Goal: Share content: Share content

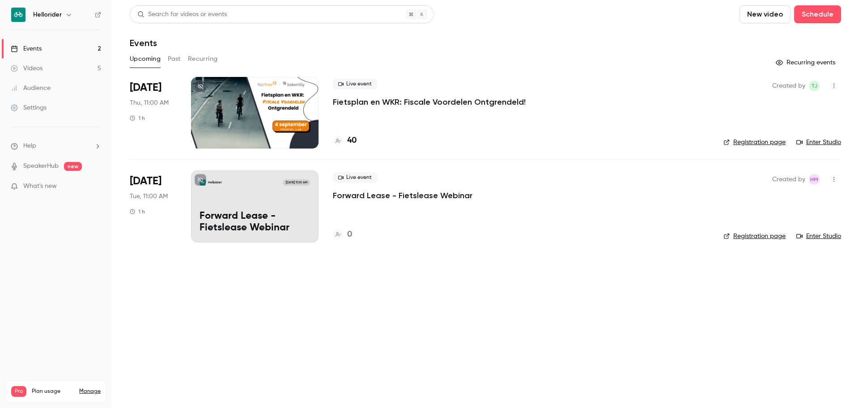
click at [68, 12] on icon "button" at bounding box center [68, 14] width 7 height 7
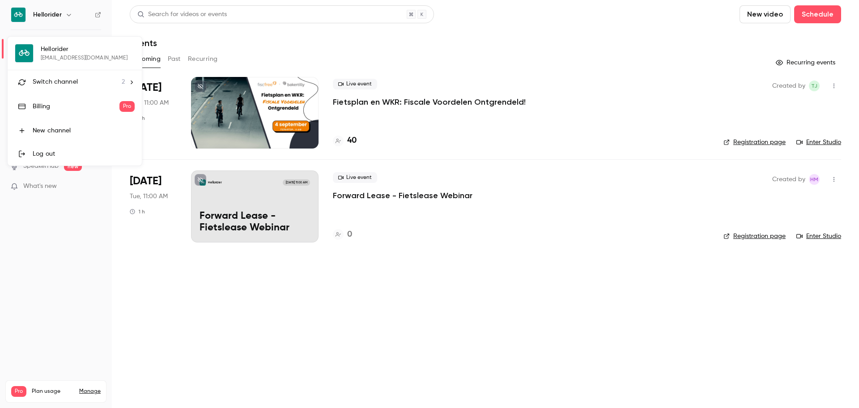
click at [89, 83] on div "Switch channel 2" at bounding box center [79, 81] width 92 height 9
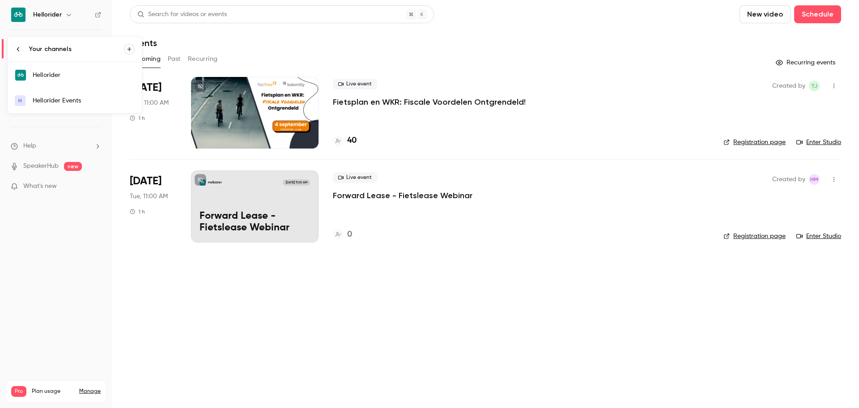
click at [22, 46] on div at bounding box center [22, 49] width 14 height 7
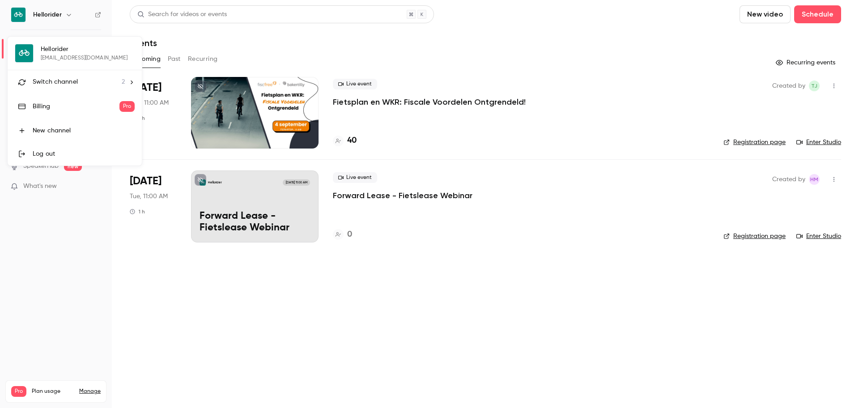
click at [54, 79] on span "Switch channel" at bounding box center [55, 81] width 45 height 9
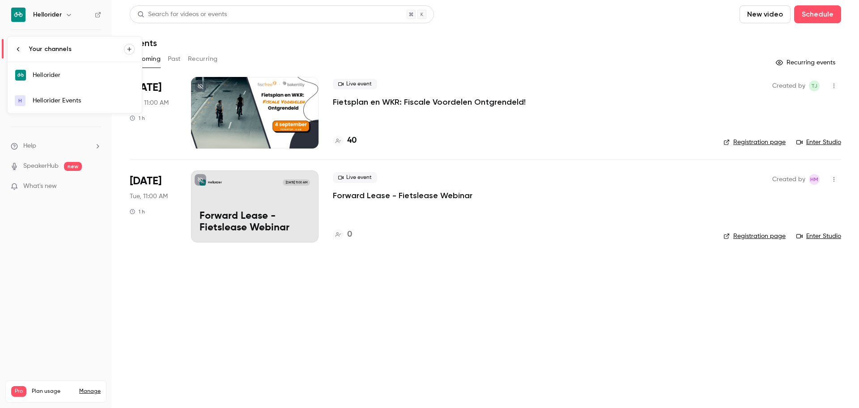
click at [41, 8] on div at bounding box center [429, 204] width 859 height 408
click at [59, 14] on h6 "Hellorider" at bounding box center [47, 14] width 29 height 9
click at [64, 17] on button "button" at bounding box center [69, 14] width 11 height 11
click at [89, 80] on link "Hellorider" at bounding box center [75, 75] width 134 height 26
click at [180, 63] on button "Past" at bounding box center [174, 59] width 13 height 14
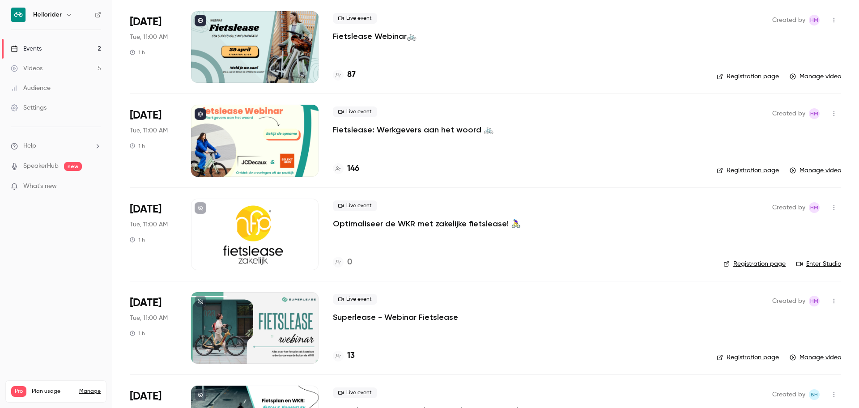
scroll to position [1, 0]
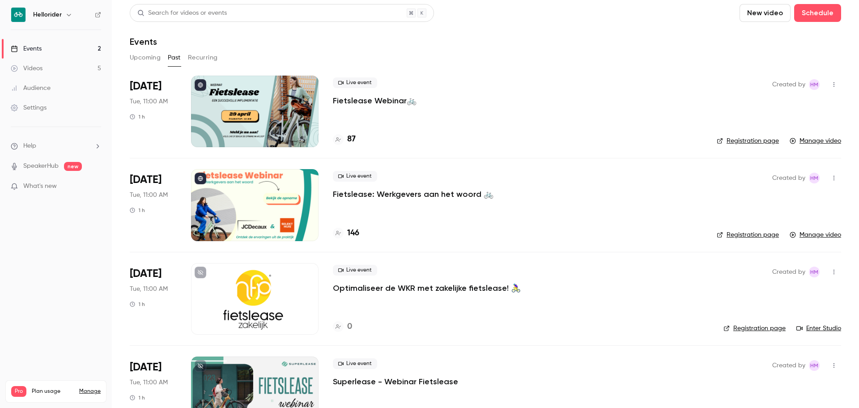
click at [397, 98] on p "Fietslease Webinar🚲" at bounding box center [375, 100] width 84 height 11
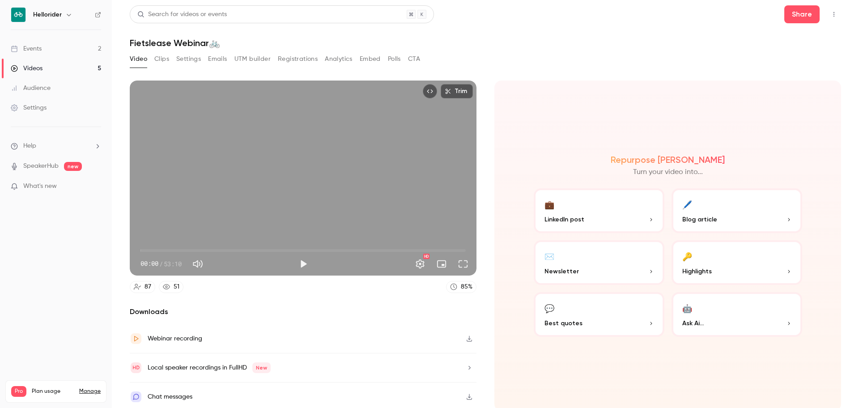
click at [300, 60] on button "Registrations" at bounding box center [298, 59] width 40 height 14
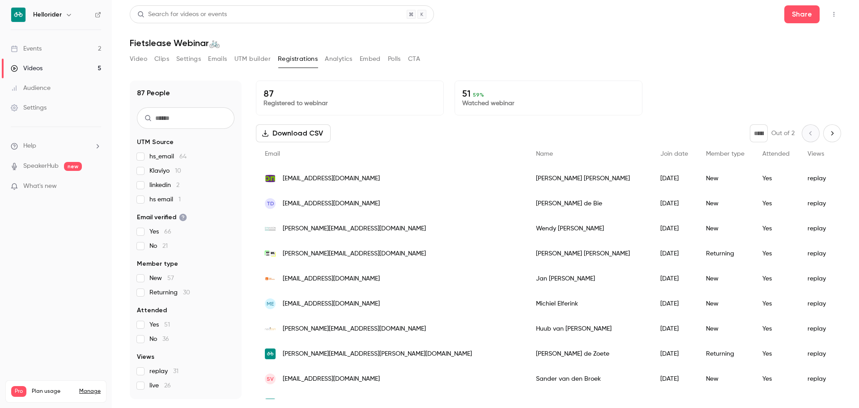
click at [173, 127] on input "text" at bounding box center [186, 117] width 98 height 21
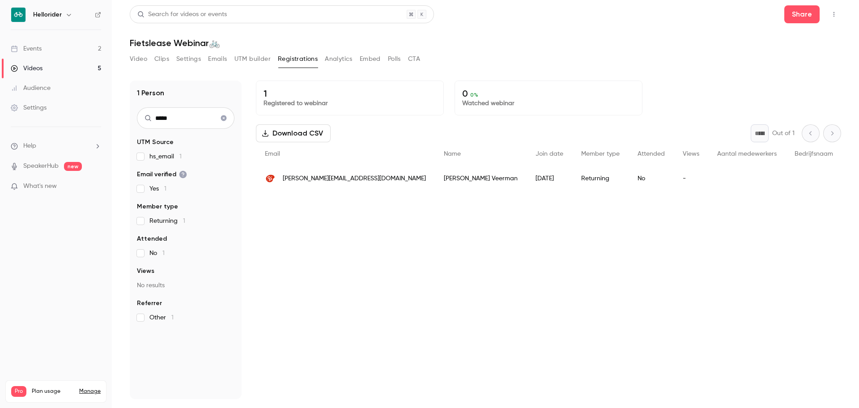
click at [333, 175] on span "[PERSON_NAME][EMAIL_ADDRESS][DOMAIN_NAME]" at bounding box center [354, 178] width 143 height 9
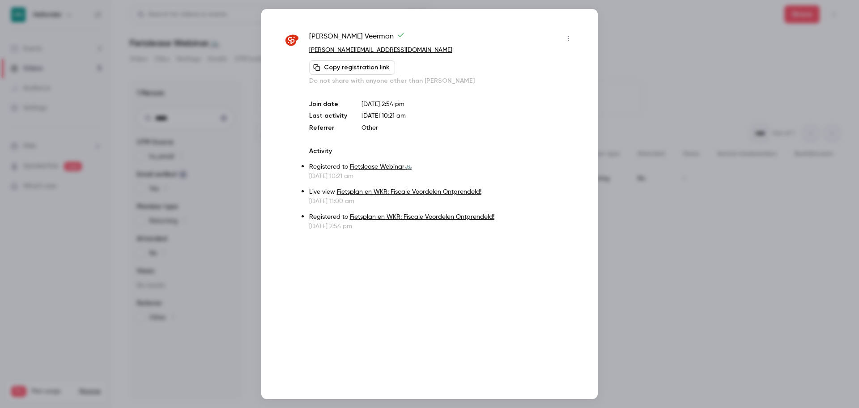
click at [673, 39] on div at bounding box center [429, 204] width 859 height 408
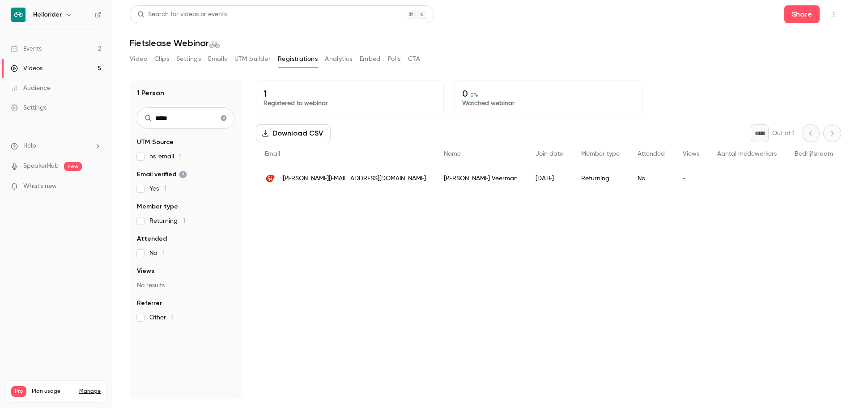
click at [201, 118] on input "*****" at bounding box center [186, 117] width 98 height 21
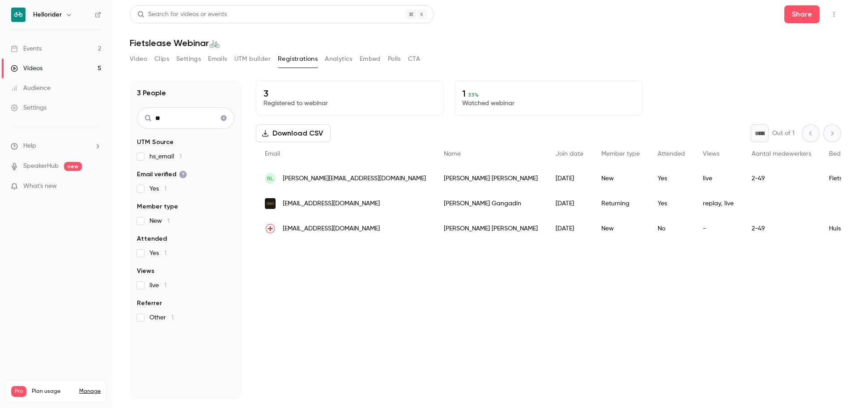
type input "*"
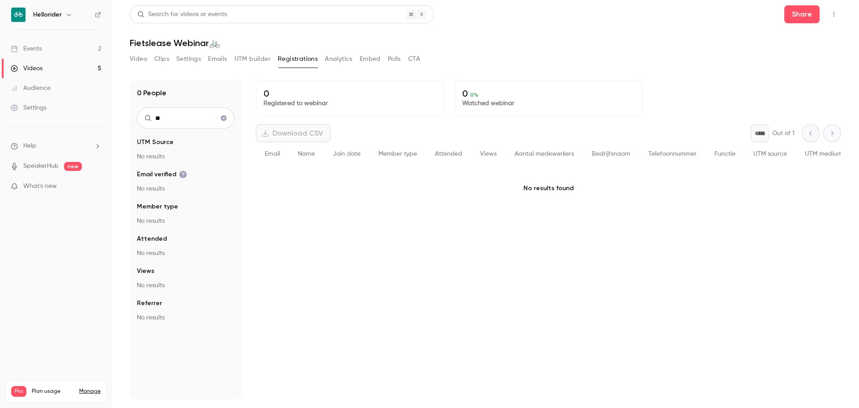
type input "*"
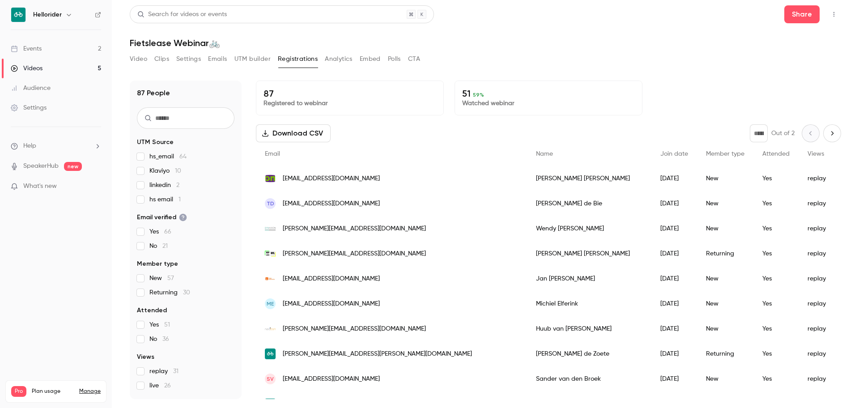
click at [65, 17] on icon "button" at bounding box center [68, 14] width 7 height 7
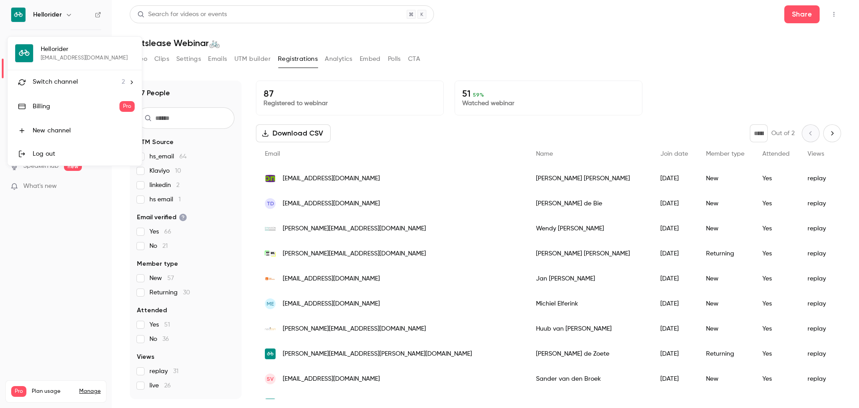
click at [63, 73] on li "Switch channel 2" at bounding box center [75, 82] width 134 height 24
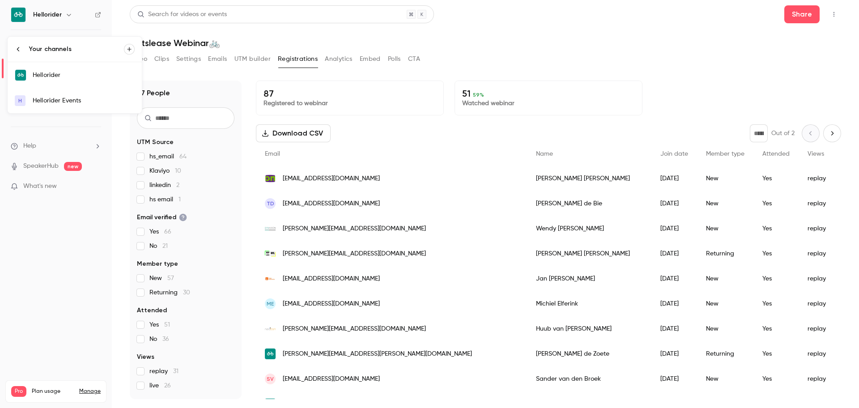
click at [82, 82] on link "Hellorider" at bounding box center [75, 75] width 134 height 26
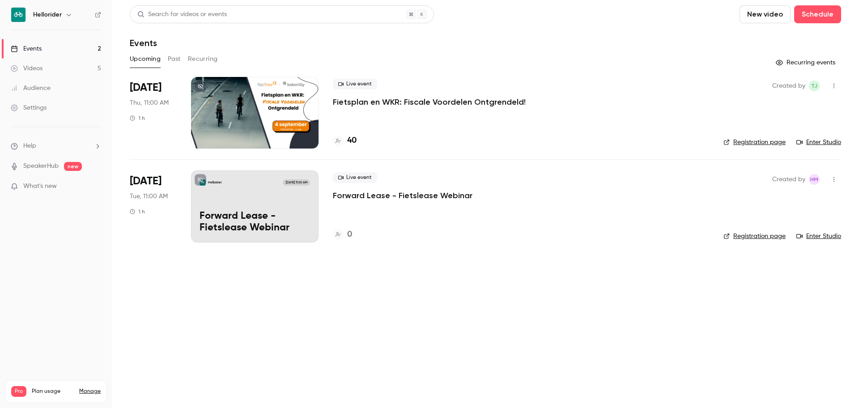
click at [172, 65] on button "Past" at bounding box center [174, 59] width 13 height 14
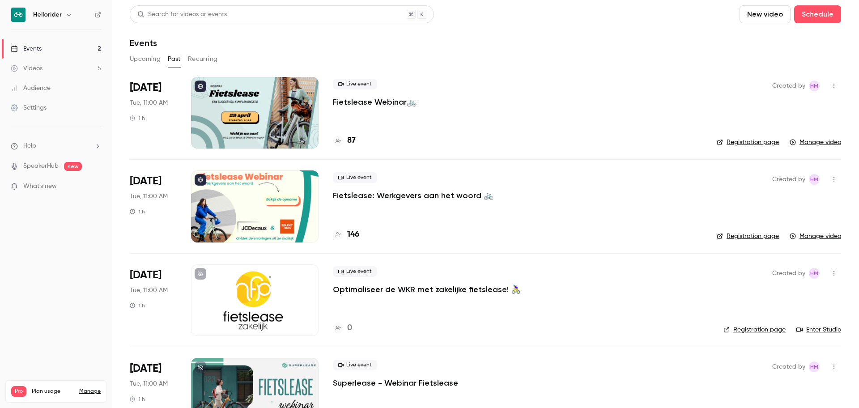
click at [64, 19] on button "button" at bounding box center [69, 14] width 11 height 11
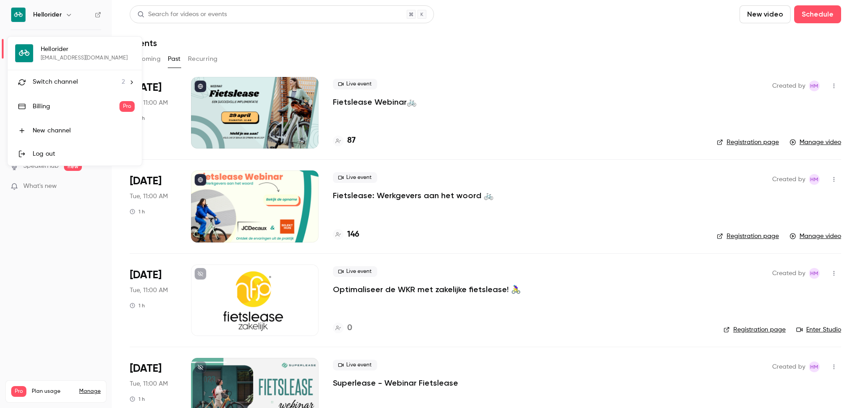
click at [59, 79] on span "Switch channel" at bounding box center [55, 81] width 45 height 9
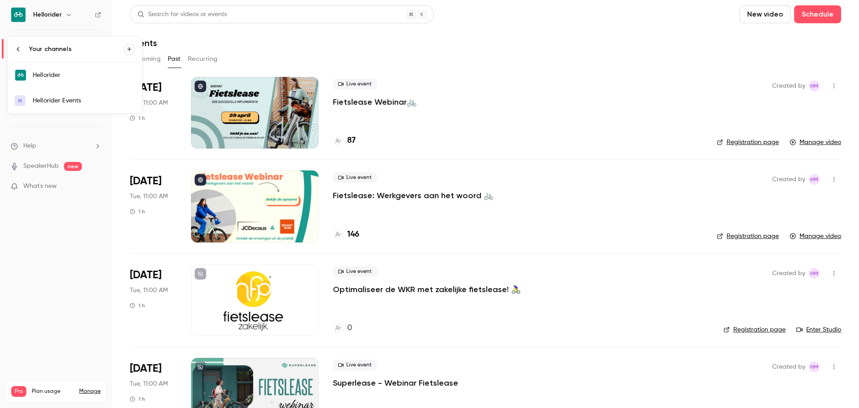
click at [70, 98] on div "Hellorider Events" at bounding box center [84, 100] width 102 height 9
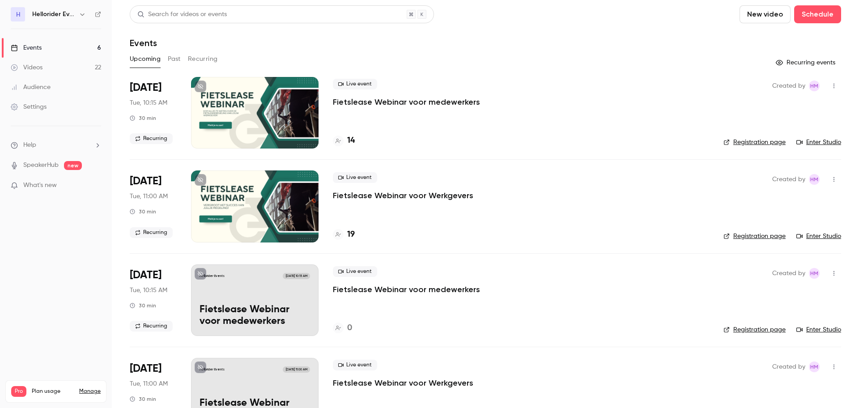
click at [170, 59] on button "Past" at bounding box center [174, 59] width 13 height 14
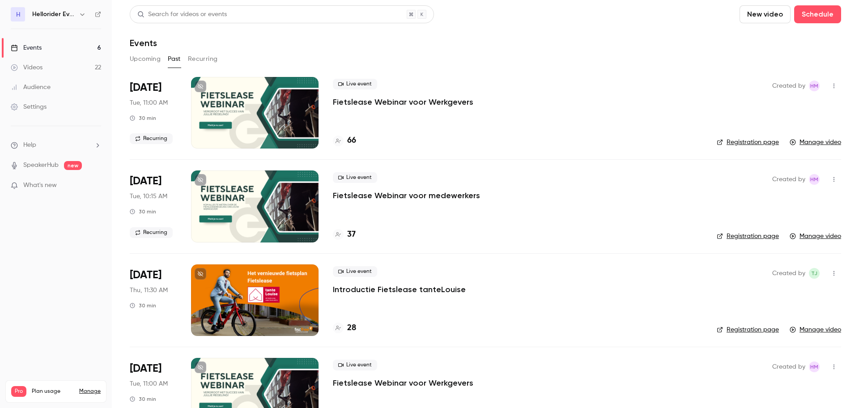
click at [420, 200] on p "Fietslease Webinar voor medewerkers" at bounding box center [406, 195] width 147 height 11
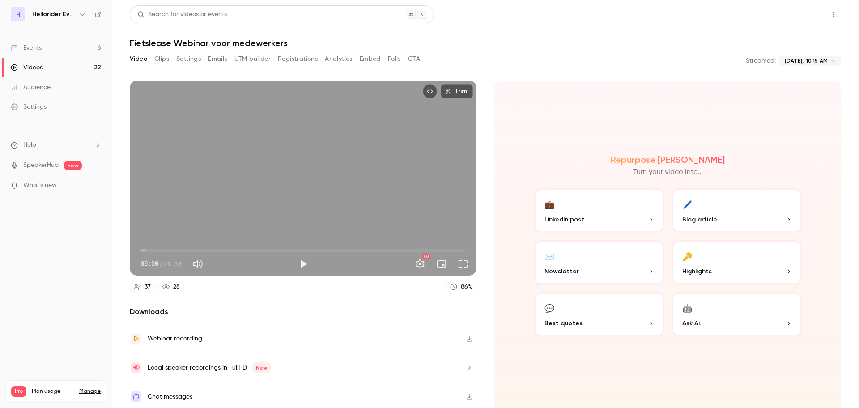
click at [792, 20] on button "Share" at bounding box center [801, 14] width 35 height 18
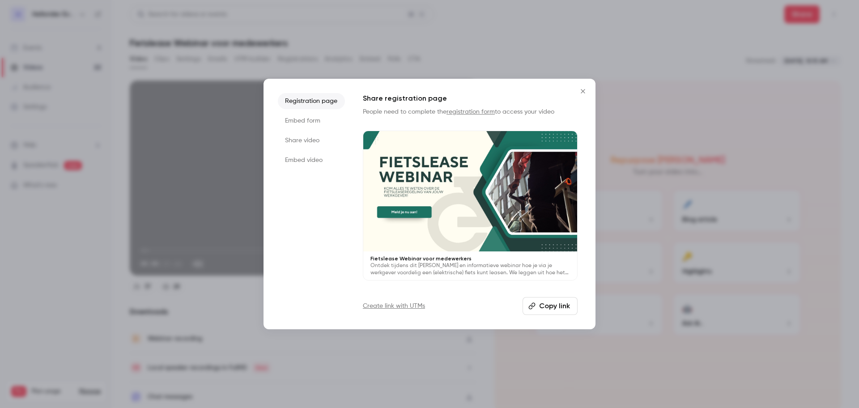
click at [317, 142] on li "Share video" at bounding box center [311, 140] width 67 height 16
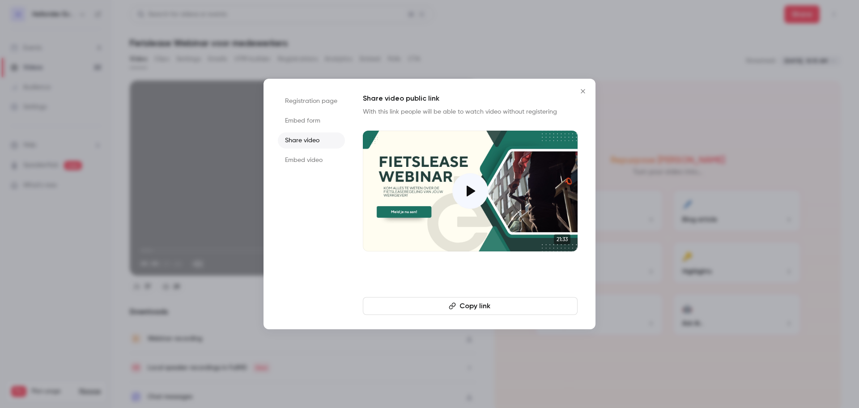
click at [488, 310] on button "Copy link" at bounding box center [470, 306] width 215 height 18
drag, startPoint x: 577, startPoint y: 91, endPoint x: 570, endPoint y: 76, distance: 16.6
click at [577, 91] on button "Close" at bounding box center [583, 91] width 18 height 18
